Goal: Task Accomplishment & Management: Use online tool/utility

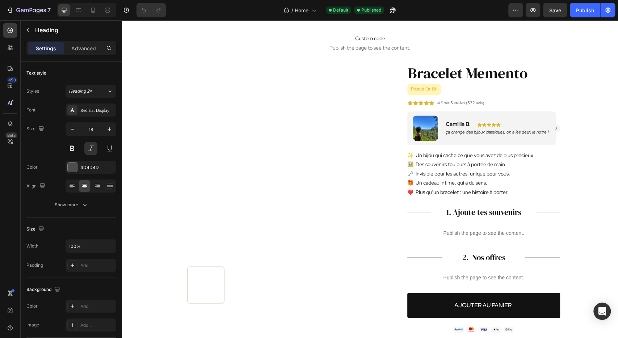
scroll to position [864, 0]
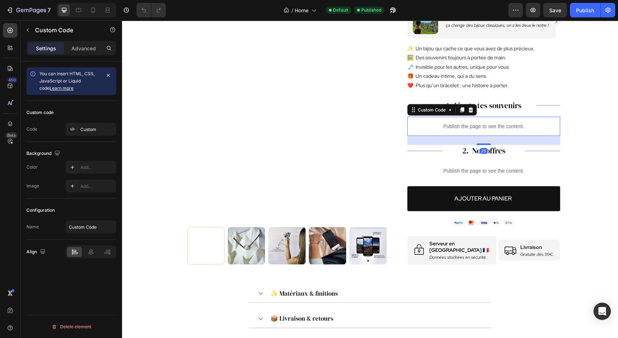
click at [460, 129] on div "Publish the page to see the content. Custom Code 25 Title Line 2. Nos offres He…" at bounding box center [483, 147] width 153 height 63
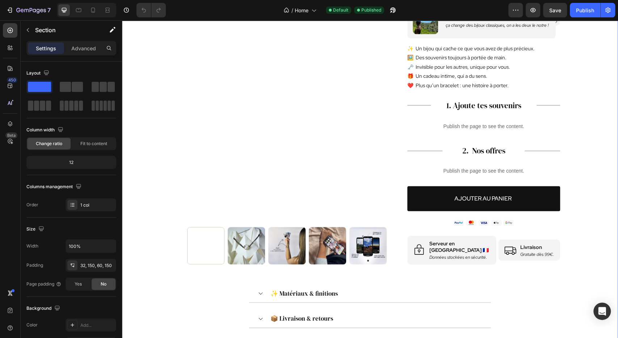
click at [576, 148] on section "Custom code Publish the page to see the content. Custom Code Product Images Bra…" at bounding box center [370, 156] width 496 height 493
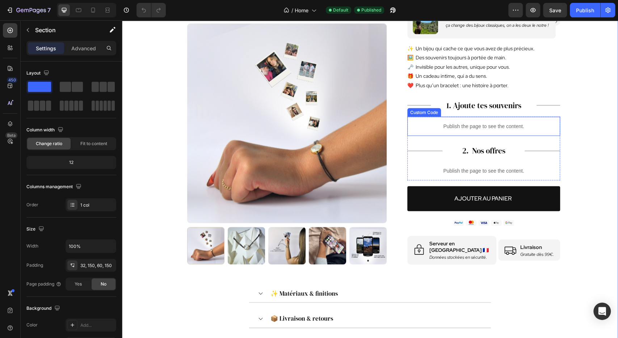
click at [507, 120] on div "Publish the page to see the content." at bounding box center [483, 125] width 153 height 19
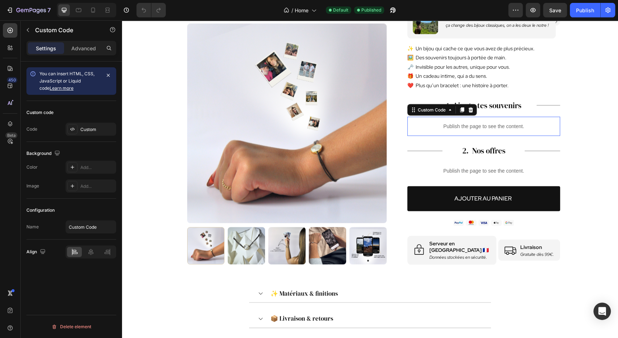
click at [507, 120] on div "Publish the page to see the content." at bounding box center [483, 125] width 153 height 19
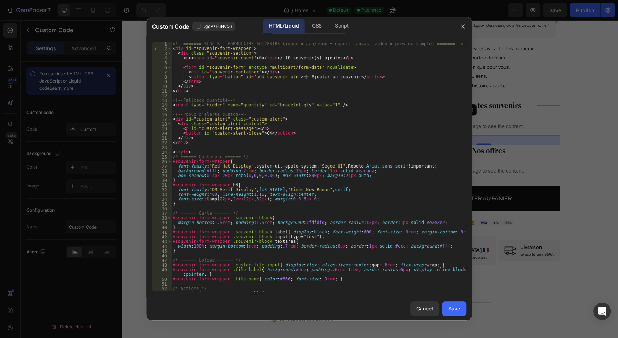
type textarea "<button id="custom-alert-close">OK</button>"
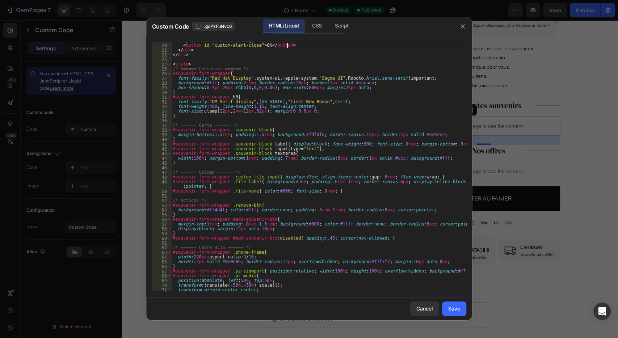
scroll to position [88, 0]
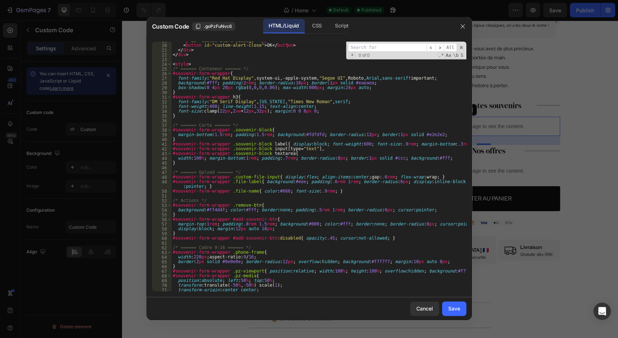
type input "z"
type textarea "font-size:clamp(22px, 2vw + 12px, 32px); margin:0 0 6px 0;"
type input "zo"
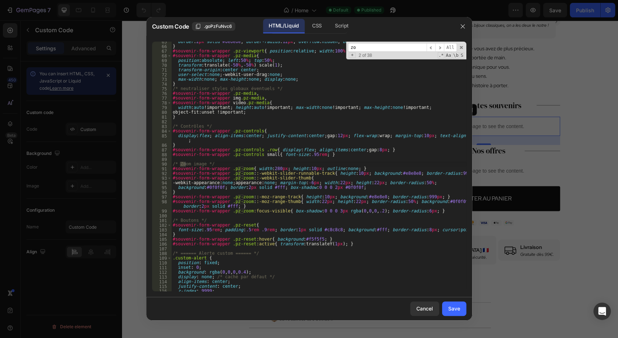
type textarea "/* Zoom image */"
type input "zoom"
click at [334, 178] on div "border : 2 px solid #0e0e0e ; border-radius : 12 px ; overflow : hidden ; backg…" at bounding box center [318, 168] width 295 height 259
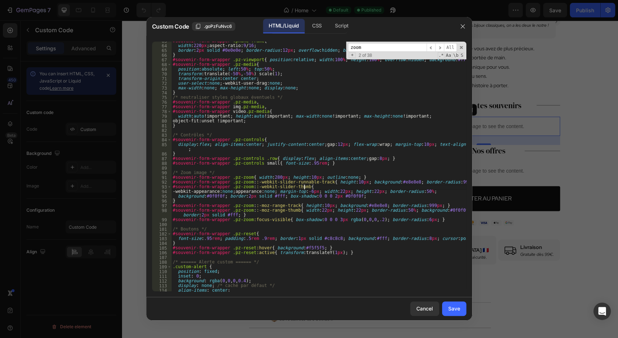
scroll to position [298, 0]
click at [432, 47] on span "​" at bounding box center [430, 47] width 9 height 9
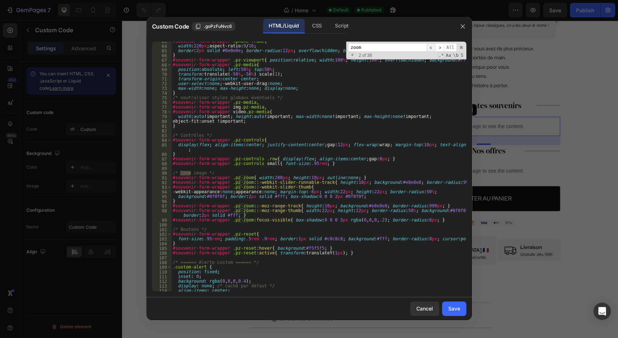
click at [432, 47] on span "​" at bounding box center [430, 47] width 9 height 9
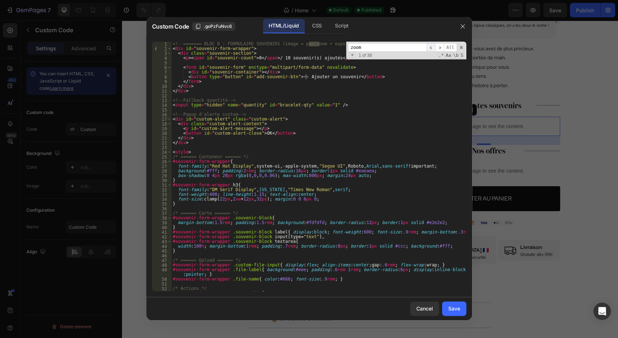
scroll to position [0, 0]
click at [432, 47] on span "​" at bounding box center [430, 47] width 9 height 9
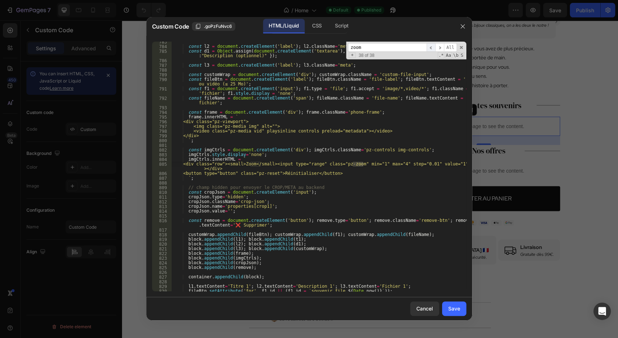
scroll to position [3741, 0]
click at [361, 192] on div "const l2 = document . createElement ( 'label' ) ; l2 . className = 'meta' ; con…" at bounding box center [318, 168] width 295 height 259
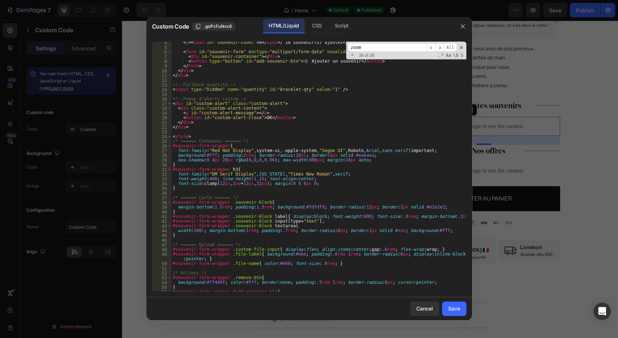
scroll to position [16, 0]
click at [365, 106] on div "< p > < span id = "souvenir-count" > 0 </ span > / 10 souvenir(s) ajoutés </ p …" at bounding box center [318, 169] width 295 height 259
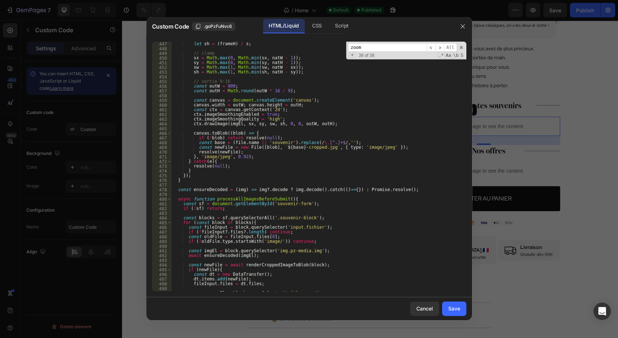
scroll to position [2131, 0]
click at [247, 200] on div "let sh = ( frameH ) / s ; // clamp sx = Math . max ( 0 , Math . min ( sx , natW…" at bounding box center [318, 171] width 295 height 259
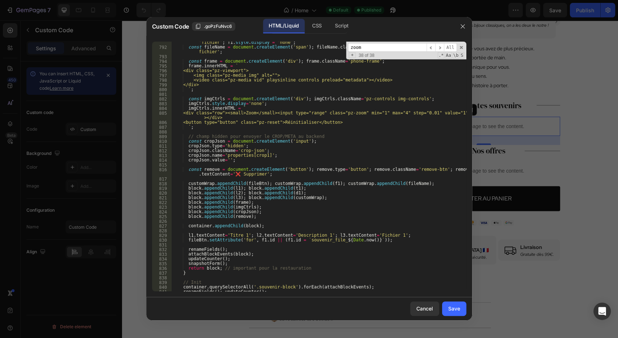
scroll to position [3791, 0]
click at [302, 153] on div "const f1 = document . createElement ( 'input' ) ; f1 . type = 'file' ; f1 . acc…" at bounding box center [318, 169] width 295 height 264
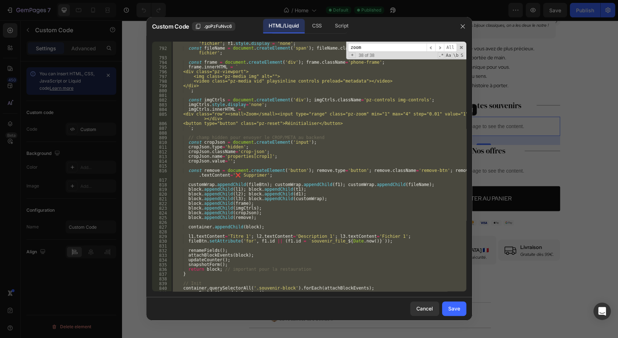
click at [329, 156] on div "const f1 = document . createElement ( 'input' ) ; f1 . type = 'file' ; f1 . acc…" at bounding box center [318, 167] width 295 height 250
type textarea "[DOMAIN_NAME]='properties[crop1]';"
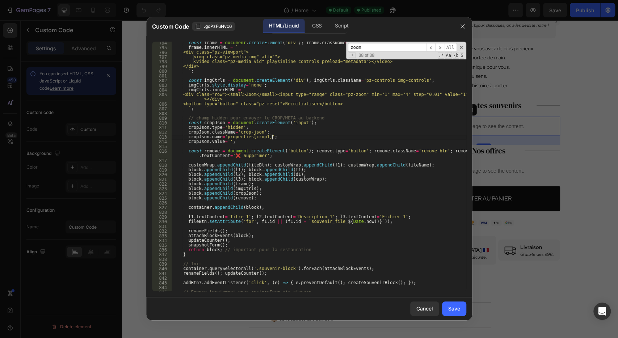
scroll to position [3808, 0]
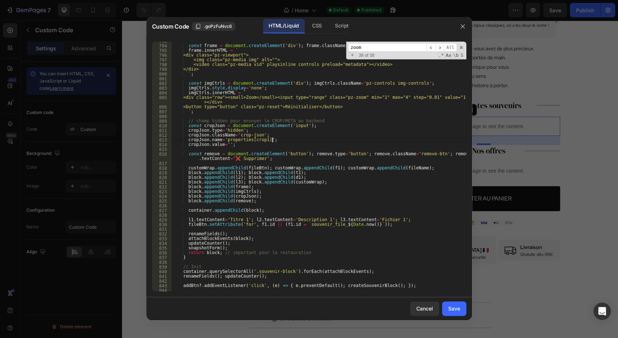
click at [374, 45] on input "zoom" at bounding box center [387, 47] width 79 height 9
type input "i"
type textarea "const remove = document.createElement('button'); remove.type='button'; remove.c…"
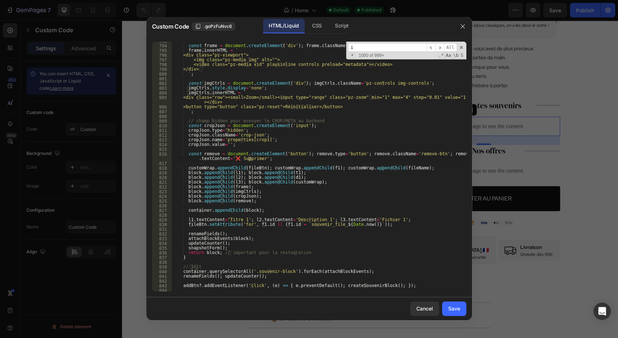
type input "in"
type textarea "container.appendChild(block);"
type input "ini"
type textarea "// Init"
type input "initP"
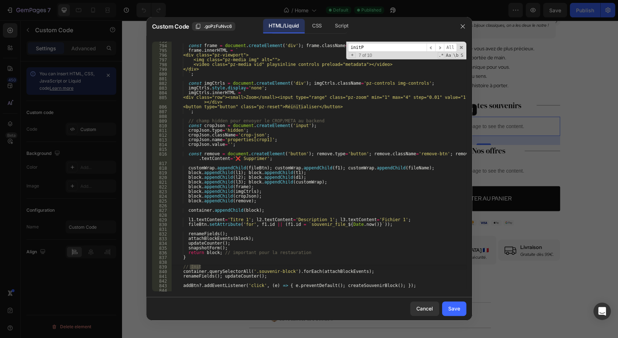
type textarea "function initPanZoom(block, imgEl, natW, natH){"
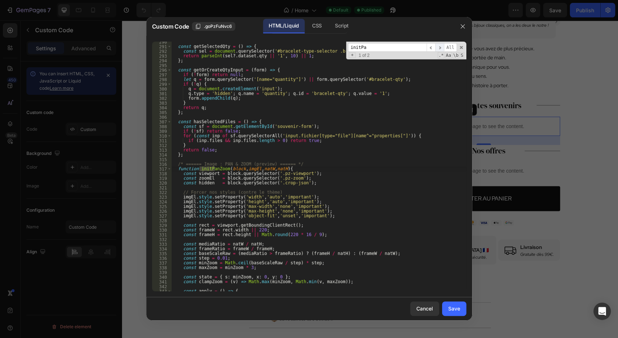
type input "initPa"
drag, startPoint x: 439, startPoint y: 47, endPoint x: 324, endPoint y: 171, distance: 169.2
click at [324, 171] on div "const getSelectedQty = ( ) => { const sel = document . querySelector ( '#bracel…" at bounding box center [318, 167] width 295 height 250
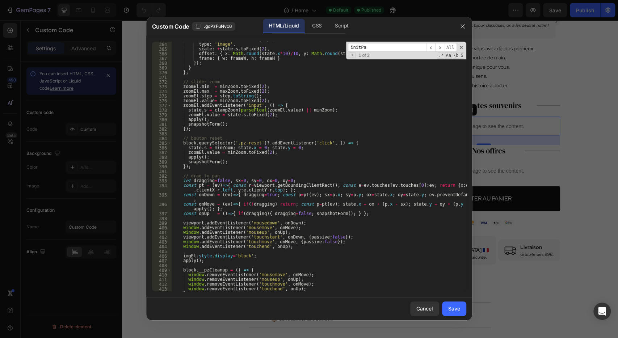
scroll to position [1725, 0]
click at [314, 143] on div "hidden . value = JSON . stringify ({ type : 'image' , scale : + state . s . toF…" at bounding box center [318, 166] width 295 height 259
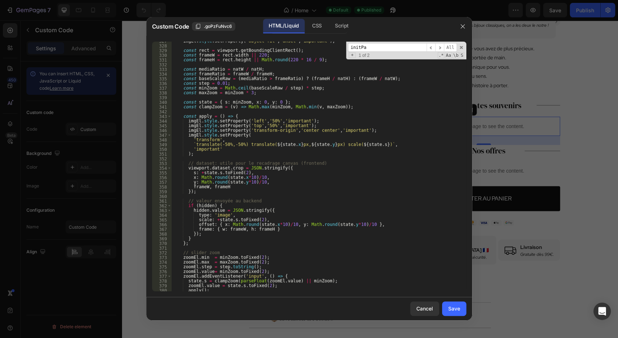
scroll to position [1555, 0]
click at [317, 90] on div "imgEl . style . setProperty ( 'object-fit' , 'unset' , 'important' ) ; const re…" at bounding box center [318, 168] width 295 height 259
type textarea "const minZoom = Math.ceil(baseScaleRaw / step) * step;"
